Goal: Find specific page/section: Find specific page/section

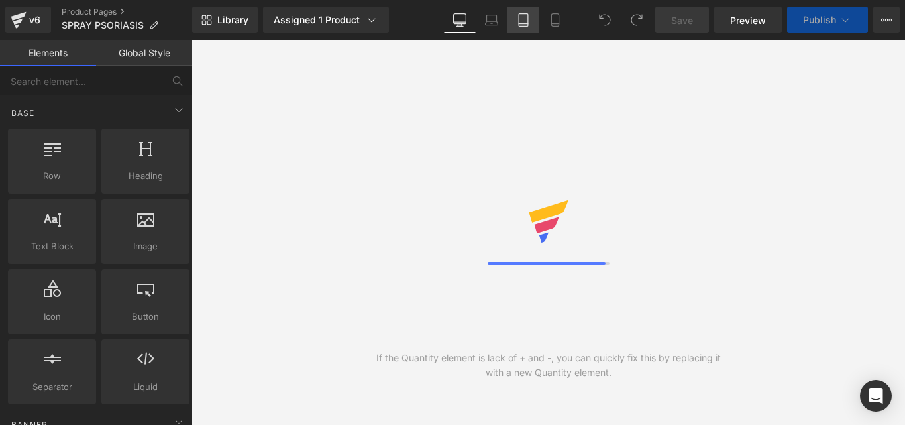
click at [535, 17] on link "Tablet" at bounding box center [524, 20] width 32 height 27
click at [553, 19] on icon at bounding box center [555, 19] width 13 height 13
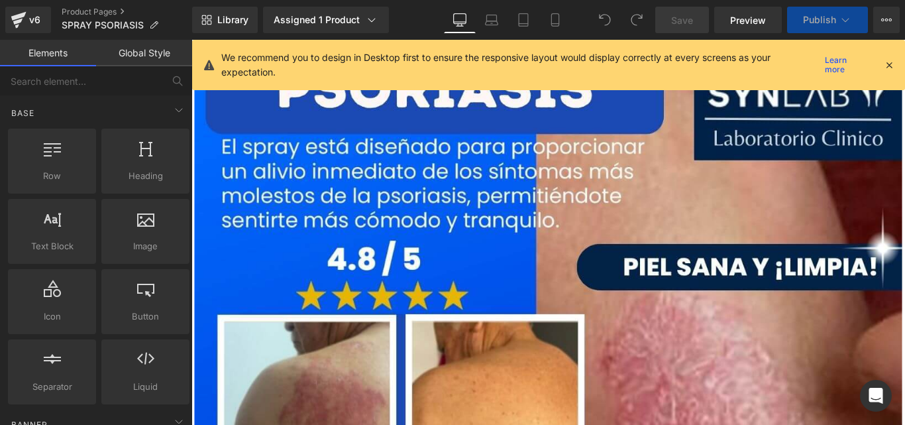
click at [890, 65] on icon at bounding box center [890, 65] width 12 height 12
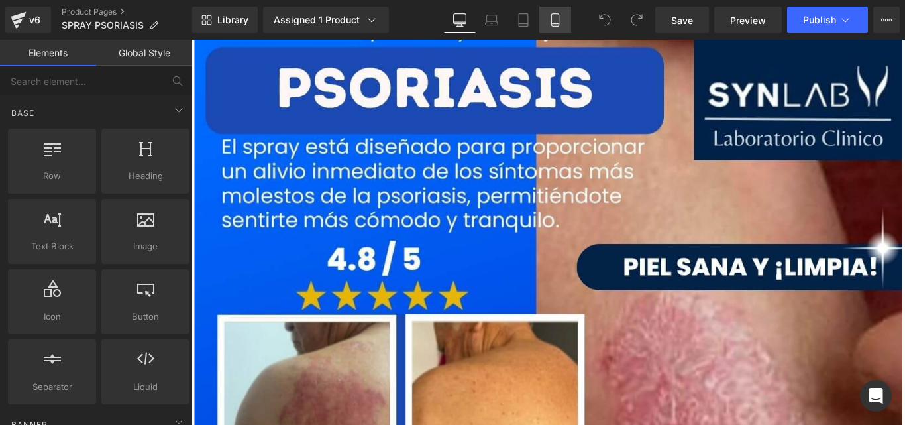
click at [551, 27] on link "Mobile" at bounding box center [556, 20] width 32 height 27
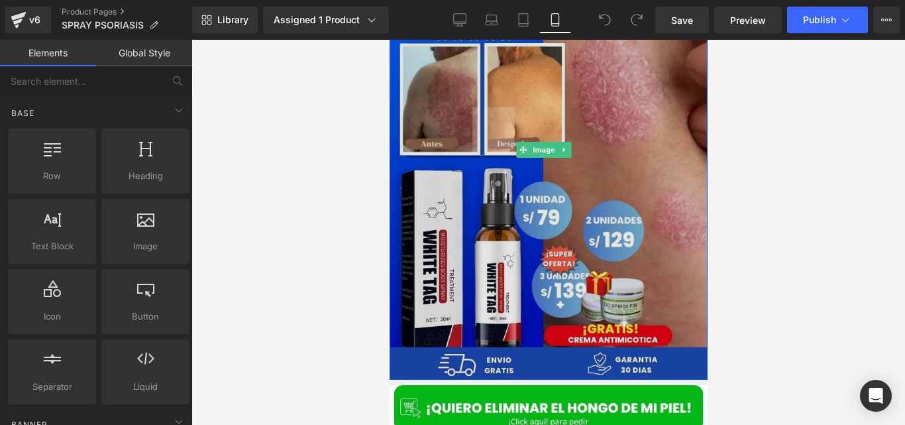
scroll to position [11, 0]
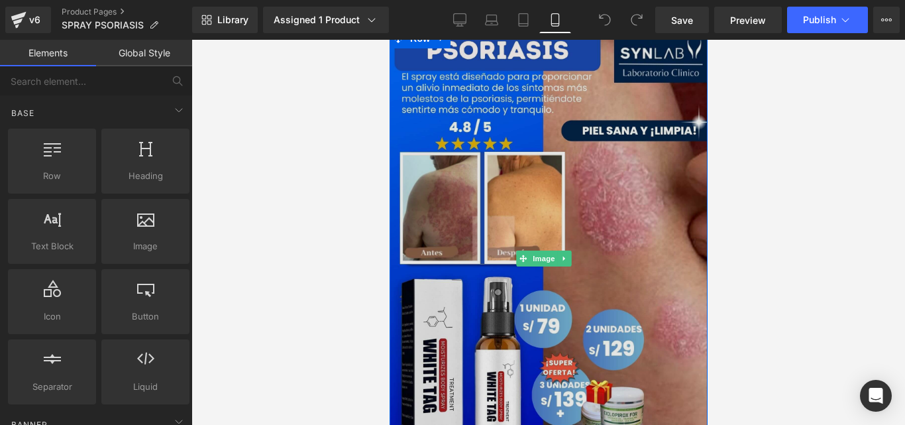
click at [525, 179] on img at bounding box center [548, 259] width 318 height 460
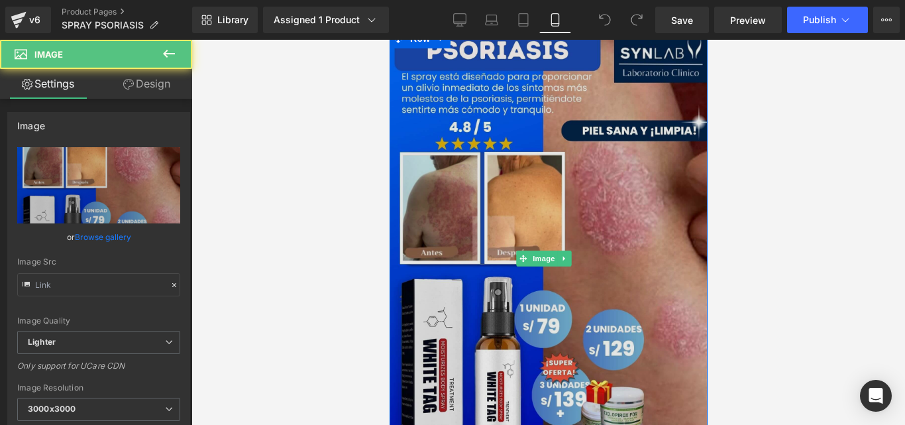
type input "[URL][DOMAIN_NAME]"
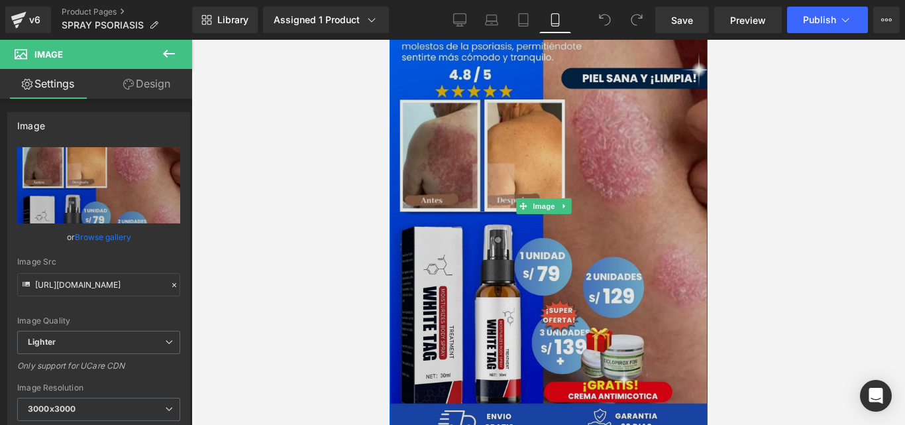
scroll to position [101, 0]
